Goal: Communication & Community: Answer question/provide support

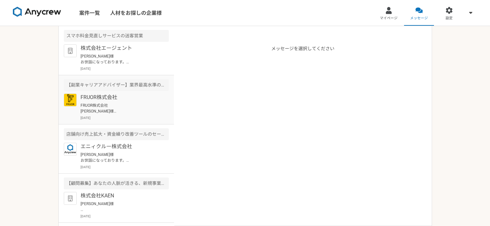
click at [124, 105] on p "FRUOR株式会社 [PERSON_NAME]様 メッセージの確認が大変遅くなりまして申し訳ございません。 これからでよろしいでしょうか。 20日13時に予約…" at bounding box center [119, 109] width 79 height 12
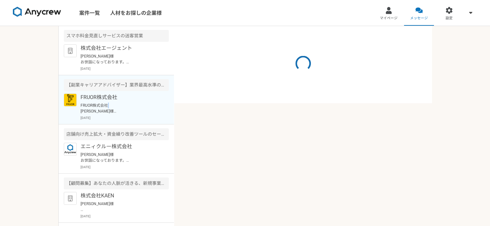
click at [124, 105] on p "FRUOR株式会社 [PERSON_NAME]様 メッセージの確認が大変遅くなりまして申し訳ございません。 これからでよろしいでしょうか。 20日13時に予約…" at bounding box center [119, 109] width 79 height 12
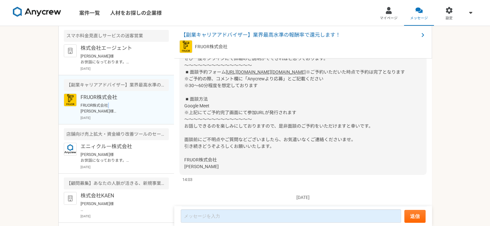
scroll to position [44, 0]
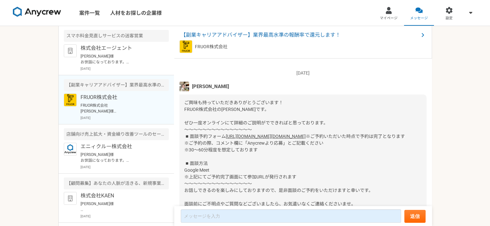
click at [125, 85] on div "【副業キャリアアドバイザー】業界最高水準の報酬率で還元します！" at bounding box center [116, 85] width 105 height 12
click at [139, 85] on div "【副業キャリアアドバイザー】業界最高水準の報酬率で還元します！" at bounding box center [116, 85] width 105 height 12
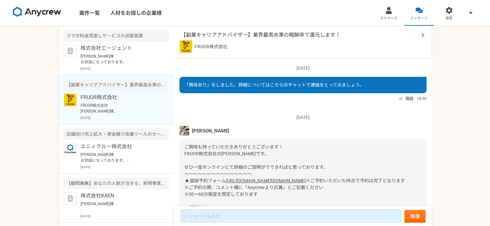
click at [274, 33] on span "【副業キャリアアドバイザー】業界最高水準の報酬率で還元します！" at bounding box center [300, 35] width 238 height 8
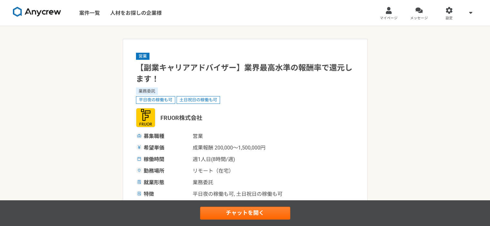
scroll to position [32, 0]
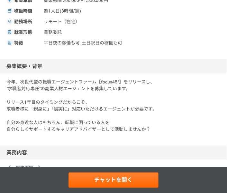
scroll to position [161, 0]
